Goal: Task Accomplishment & Management: Use online tool/utility

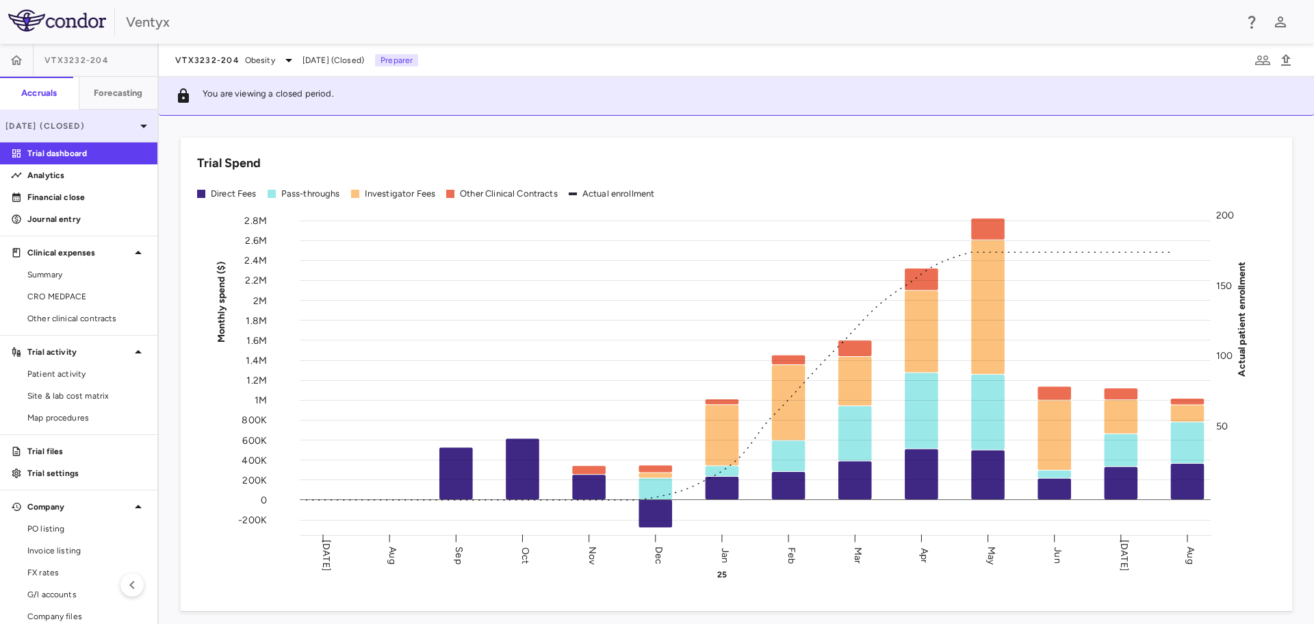
click at [136, 118] on icon at bounding box center [144, 126] width 16 height 16
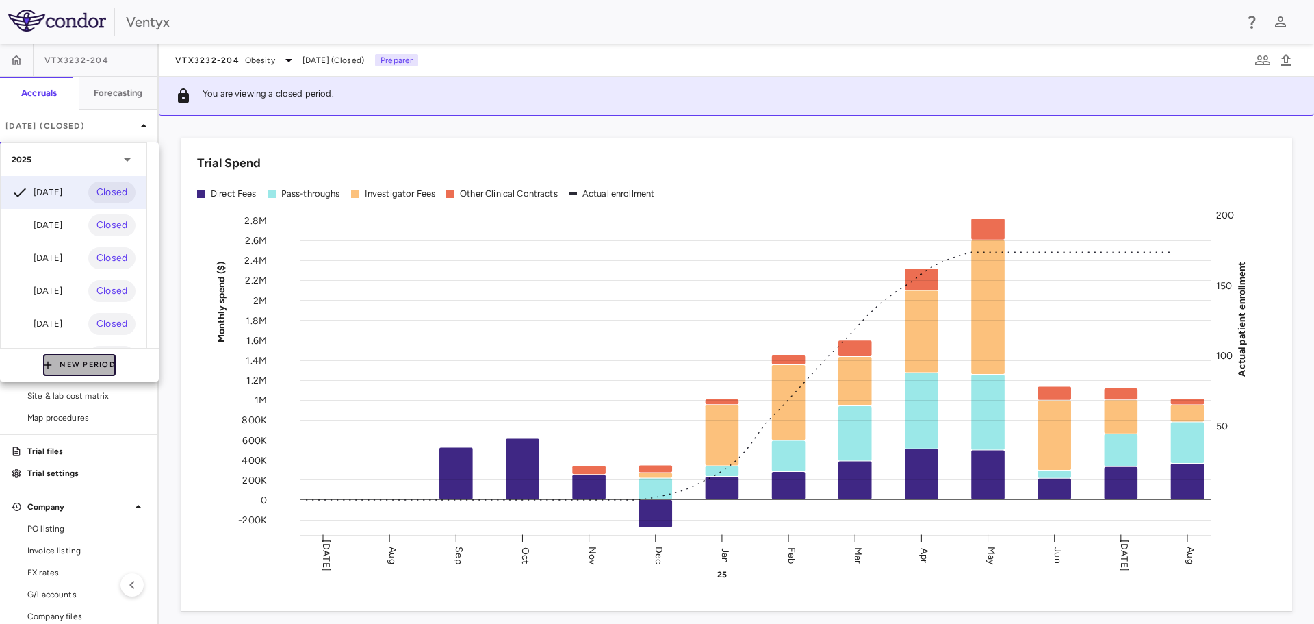
click at [79, 366] on button "New Period" at bounding box center [79, 365] width 73 height 22
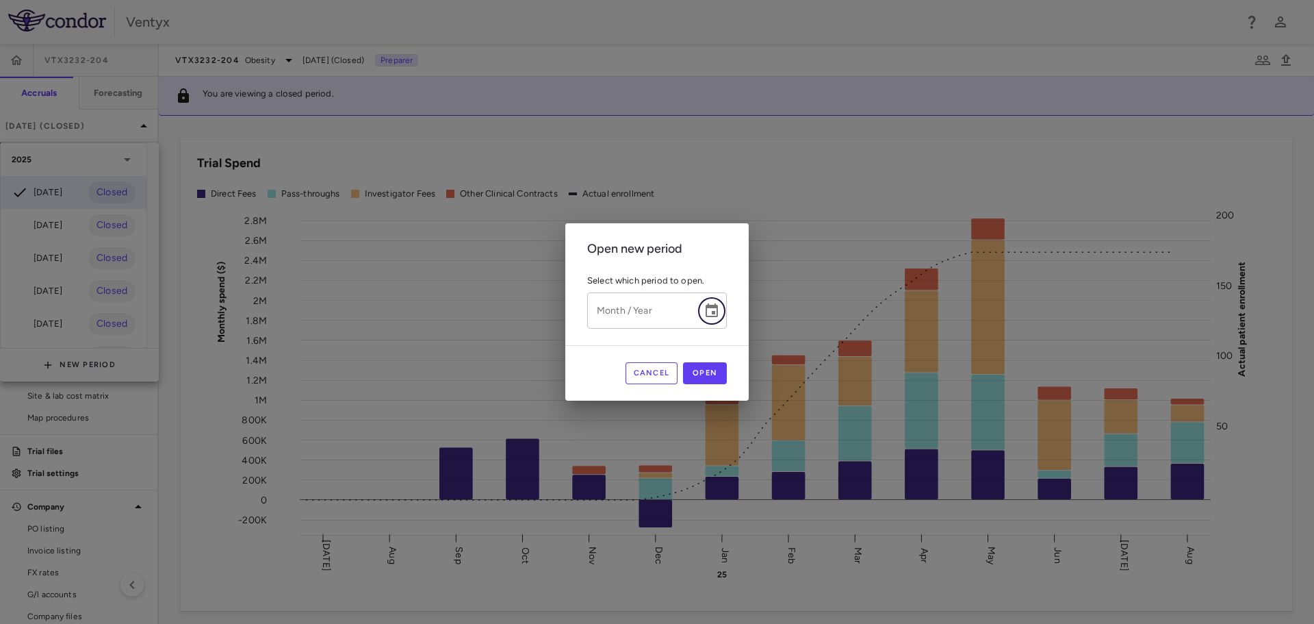
click at [718, 313] on icon "Choose date" at bounding box center [712, 310] width 12 height 14
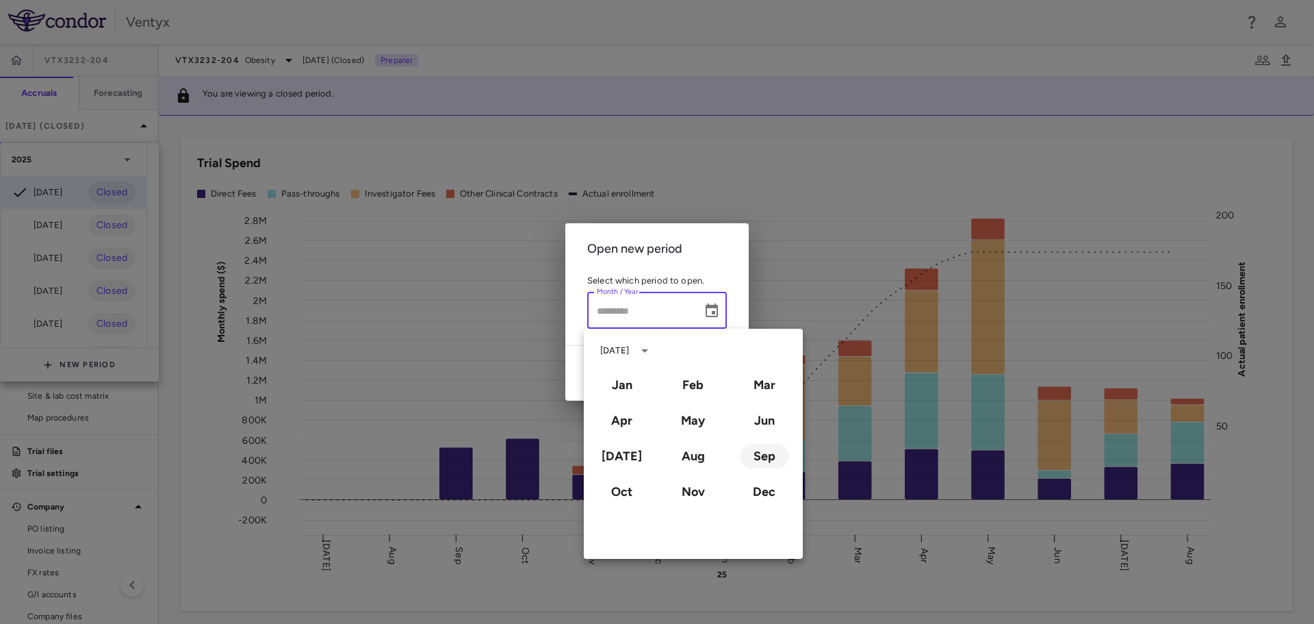
click at [761, 455] on button "Sep" at bounding box center [764, 456] width 49 height 25
type input "**********"
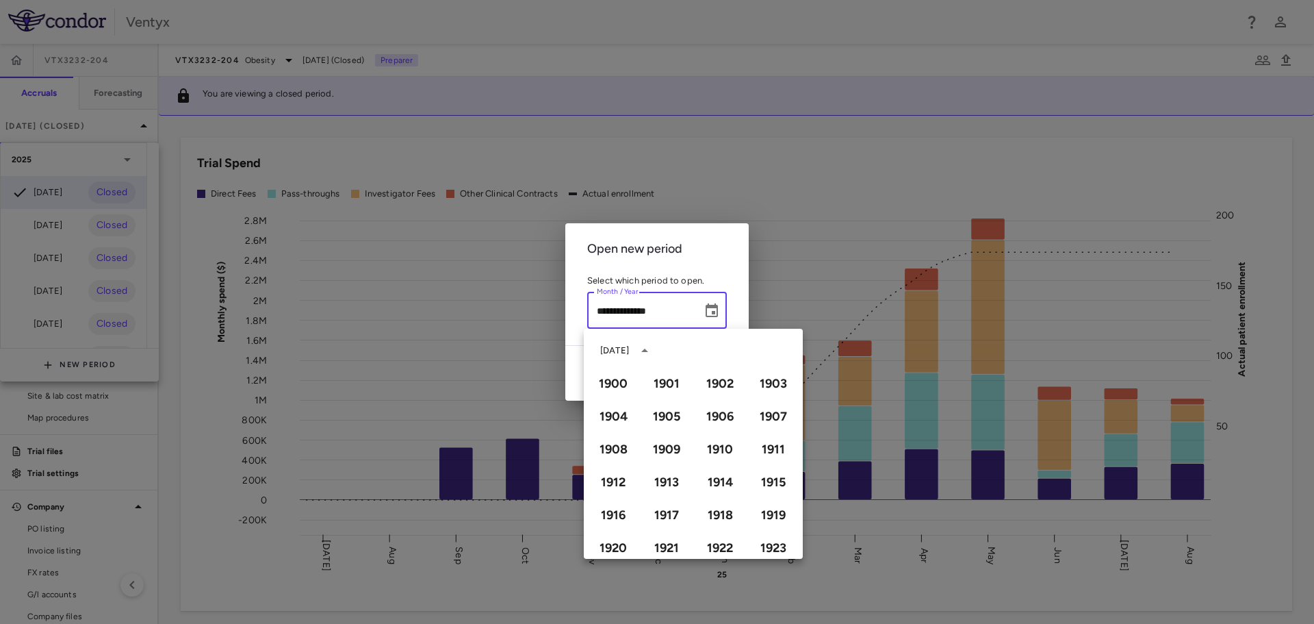
scroll to position [939, 0]
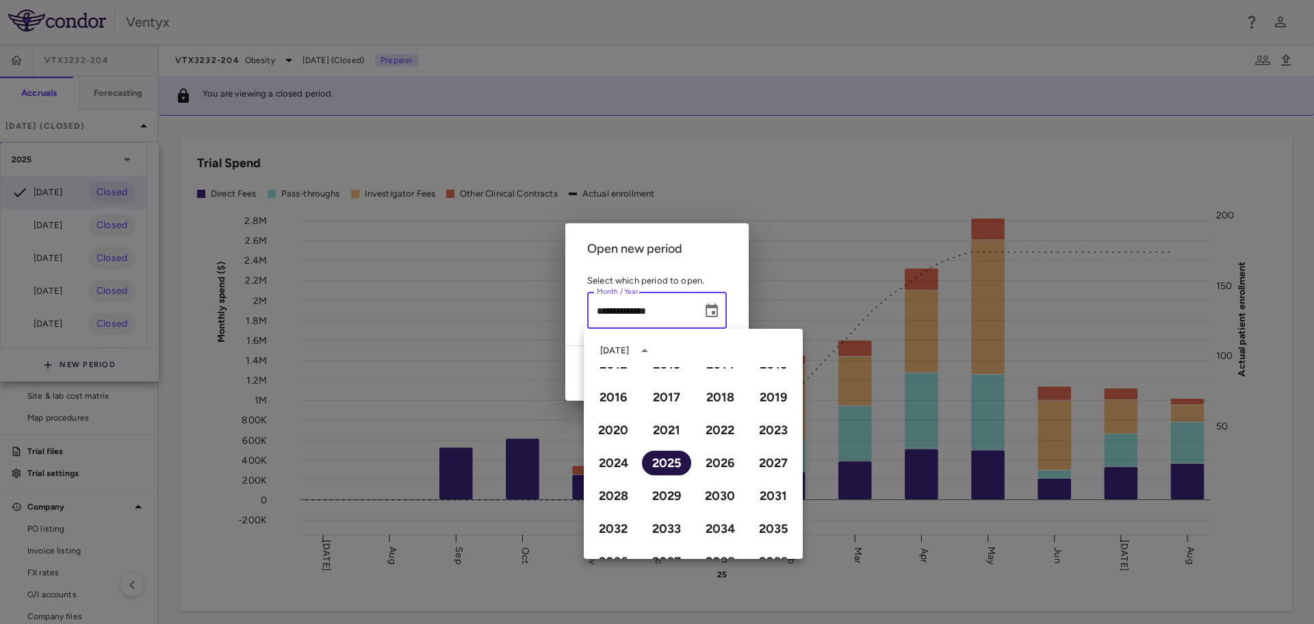
click at [661, 460] on button "2025" at bounding box center [666, 462] width 49 height 25
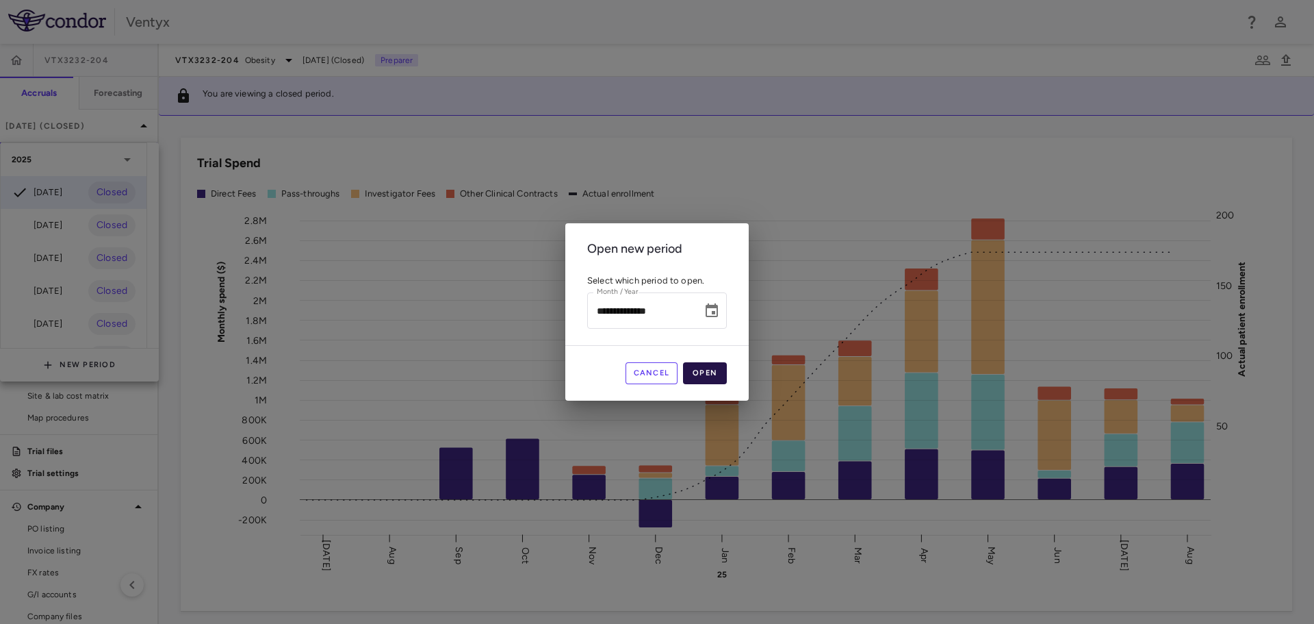
click at [719, 381] on button "Open" at bounding box center [705, 373] width 44 height 22
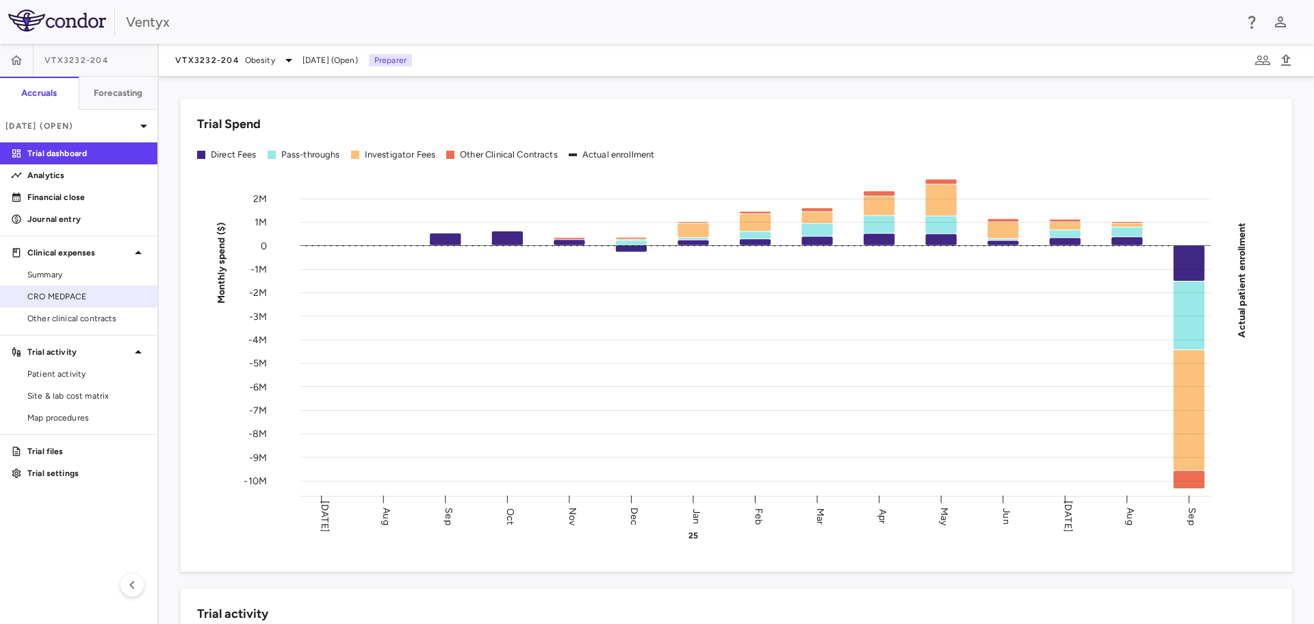
click at [57, 293] on span "CRO MEDPACE" at bounding box center [86, 296] width 119 height 12
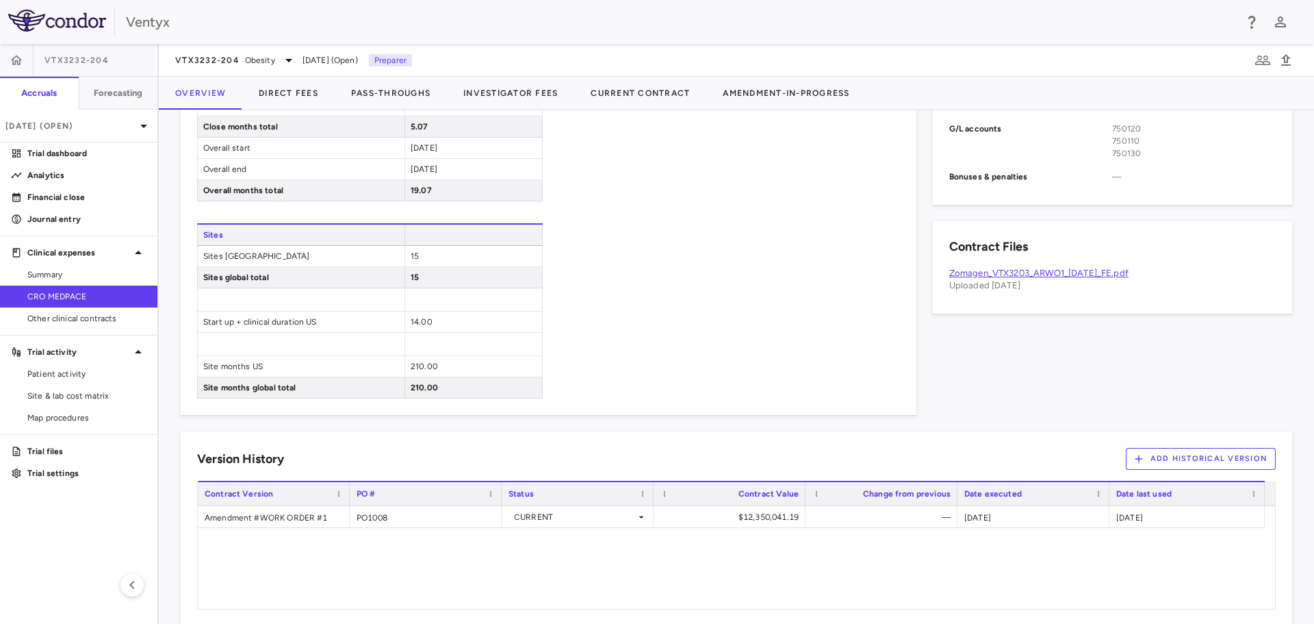
scroll to position [684, 0]
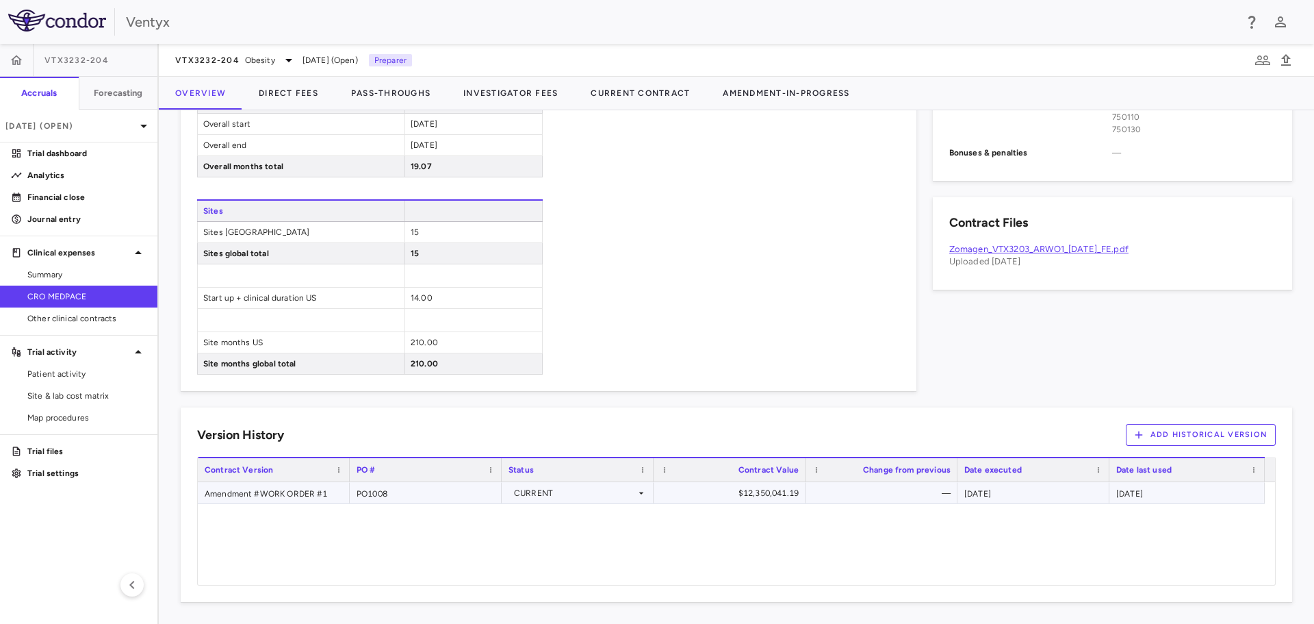
click at [303, 492] on div "Amendment #WORK ORDER #1" at bounding box center [274, 492] width 152 height 21
